Goal: Transaction & Acquisition: Purchase product/service

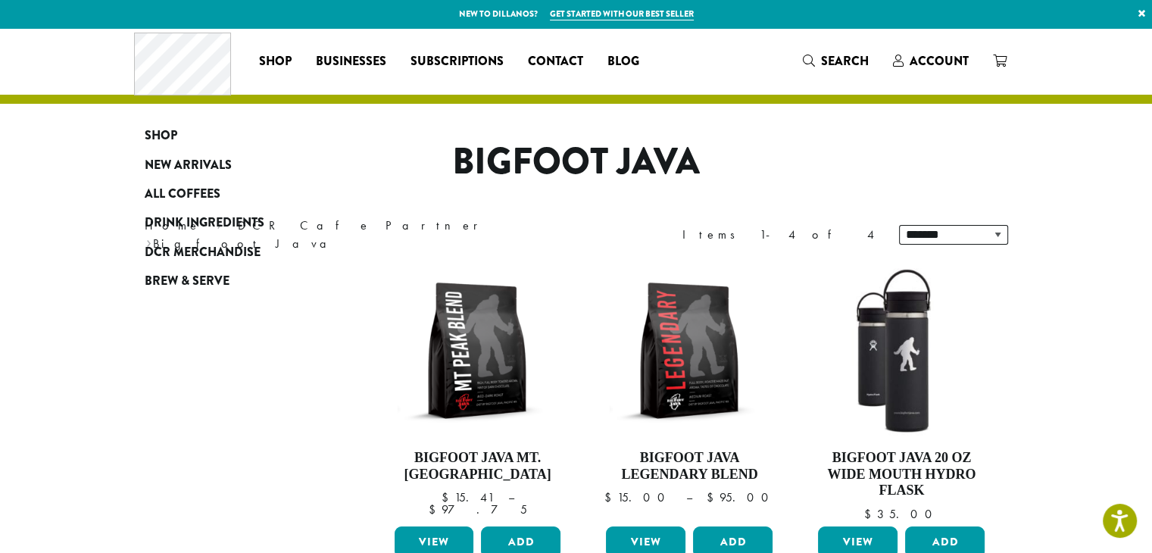
scroll to position [152, 0]
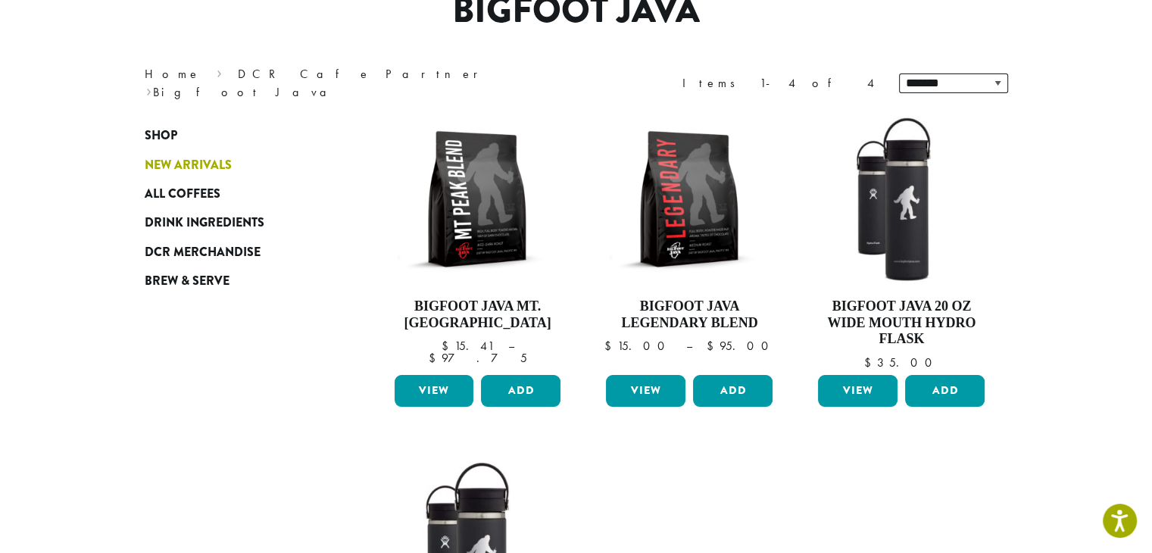
click at [195, 162] on span "New Arrivals" at bounding box center [188, 165] width 87 height 19
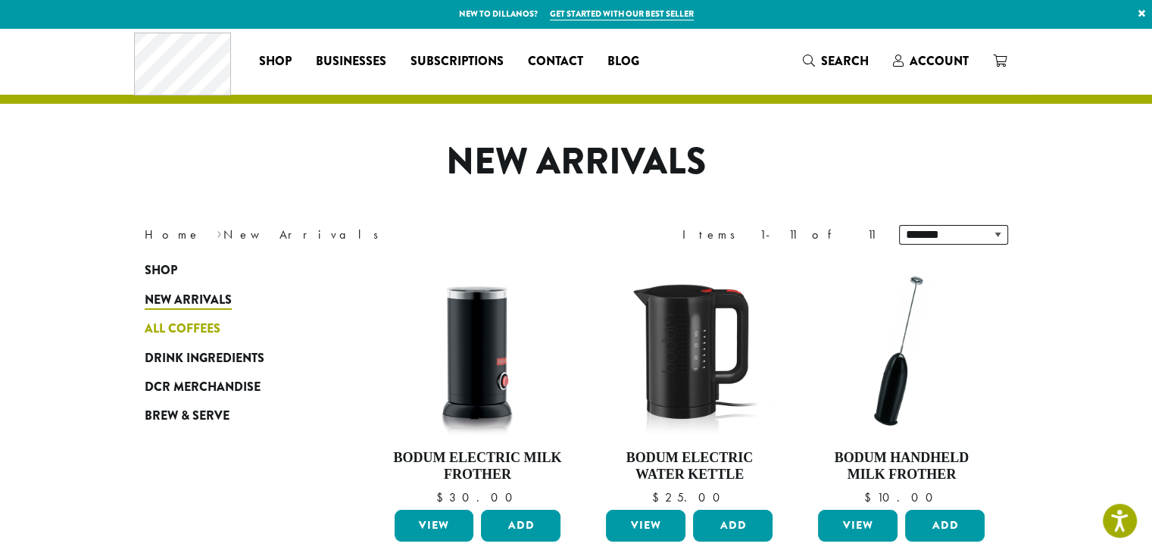
click at [173, 326] on span "All Coffees" at bounding box center [183, 329] width 76 height 19
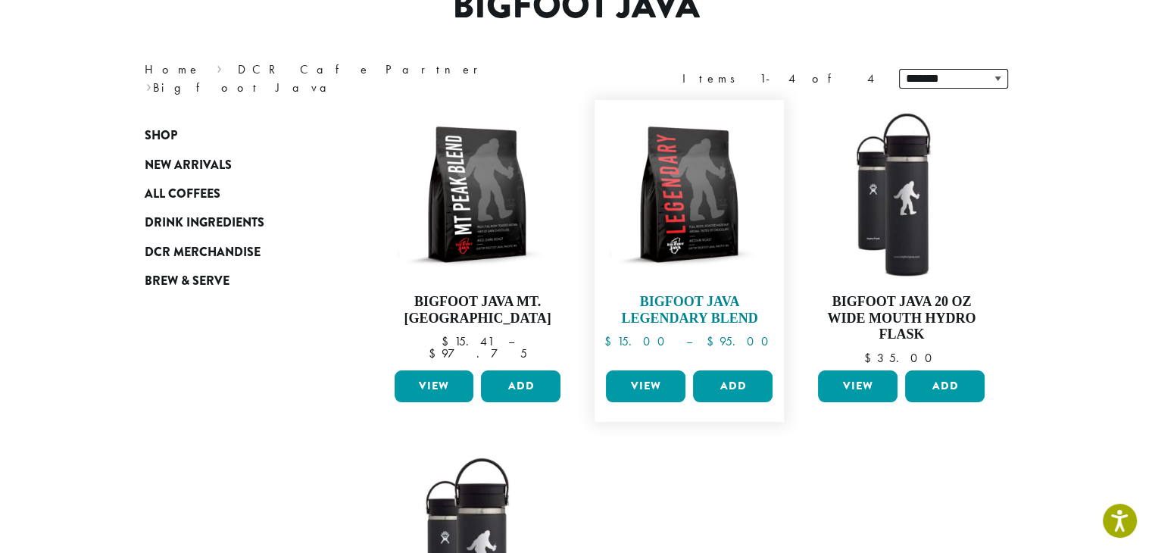
click at [681, 216] on img at bounding box center [689, 195] width 174 height 174
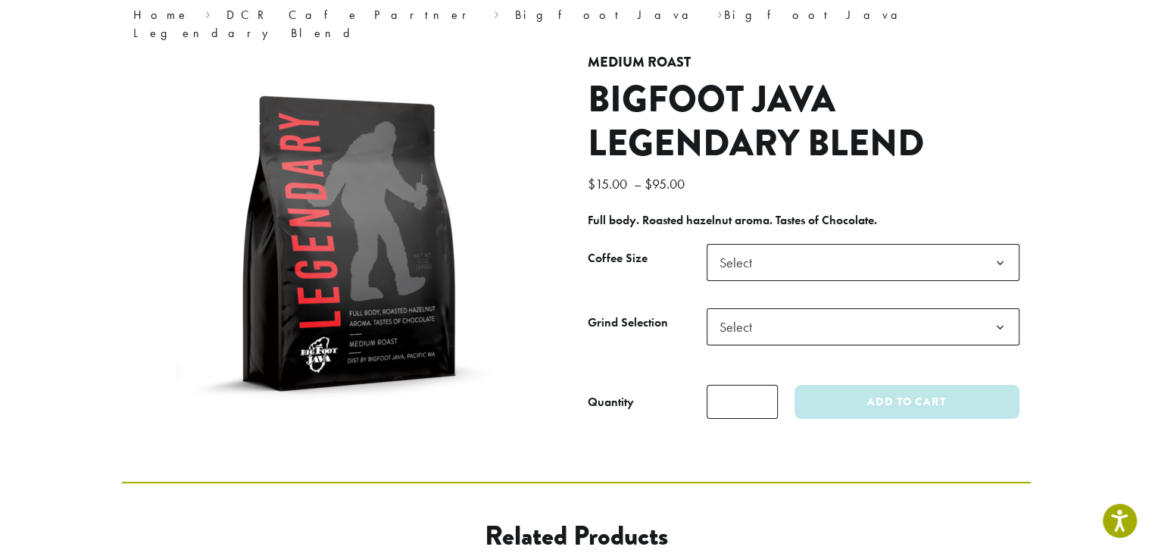
scroll to position [152, 0]
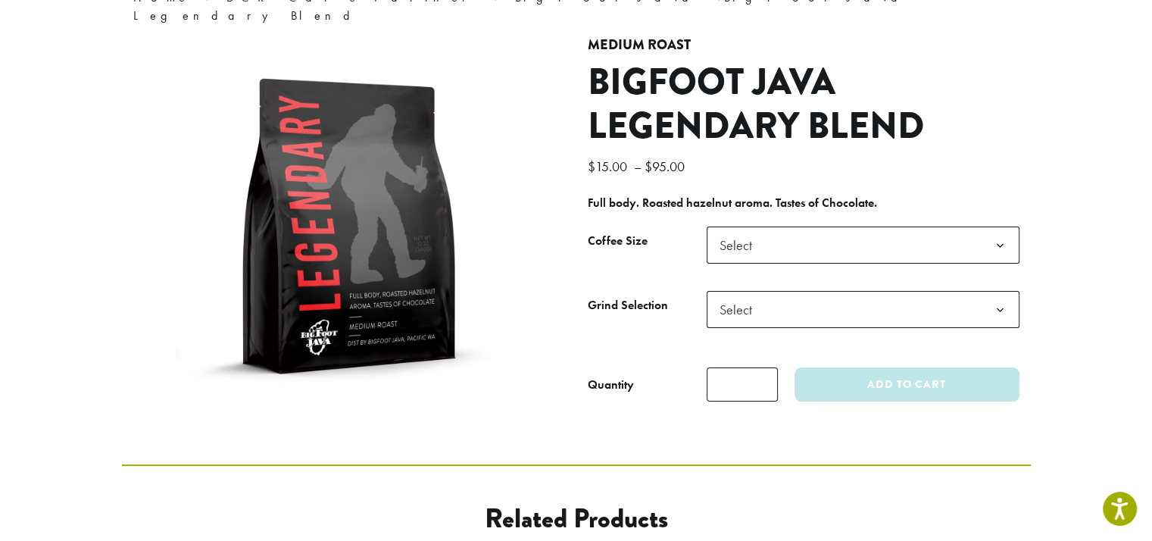
click at [995, 227] on b at bounding box center [1000, 245] width 37 height 37
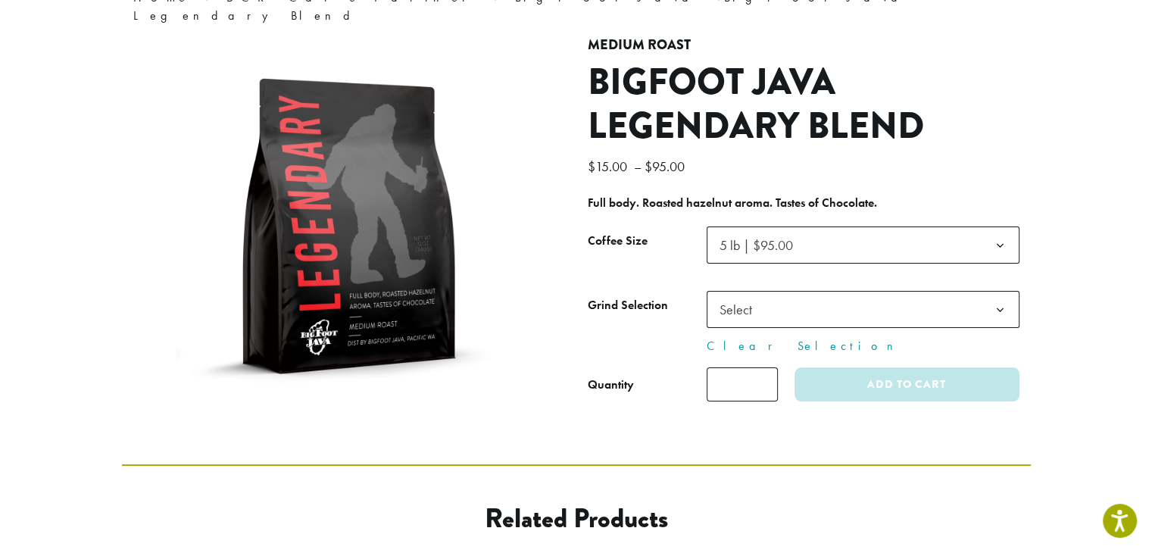
click at [1002, 230] on b at bounding box center [1000, 245] width 37 height 37
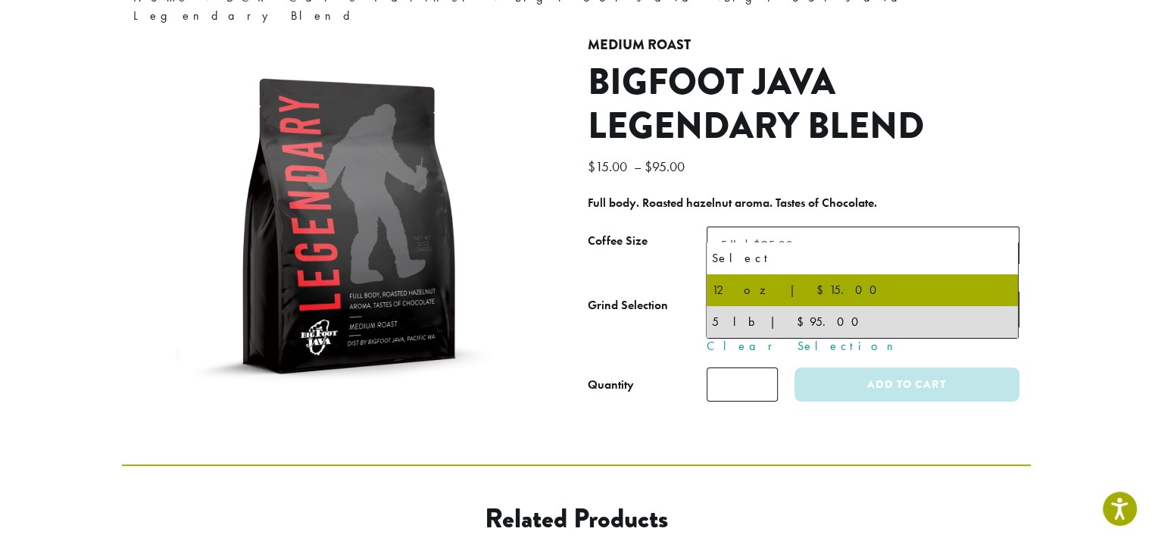
select select "*********"
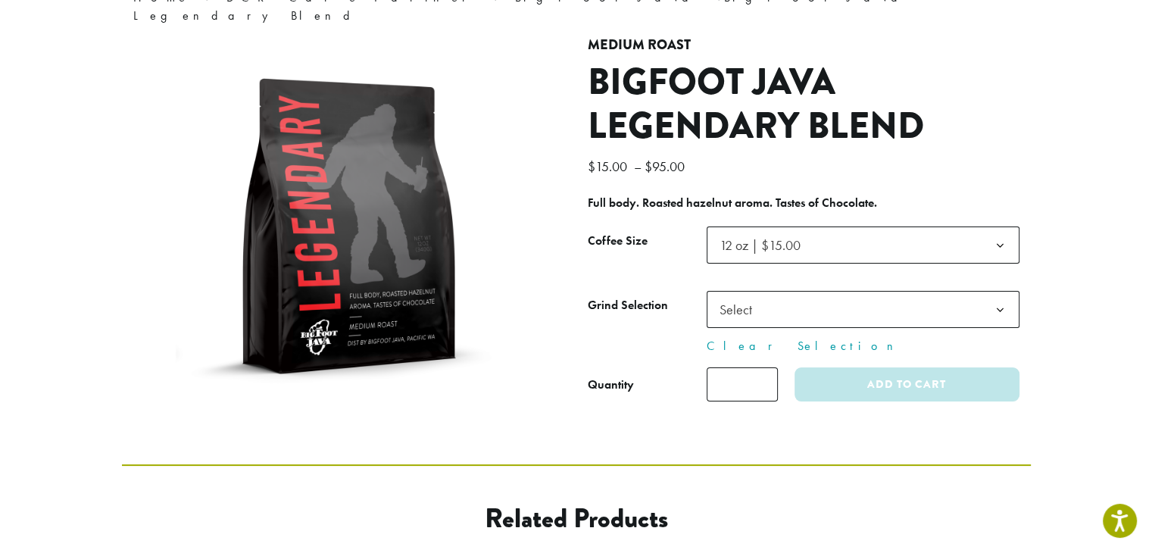
scroll to position [0, 0]
